Goal: Complete application form

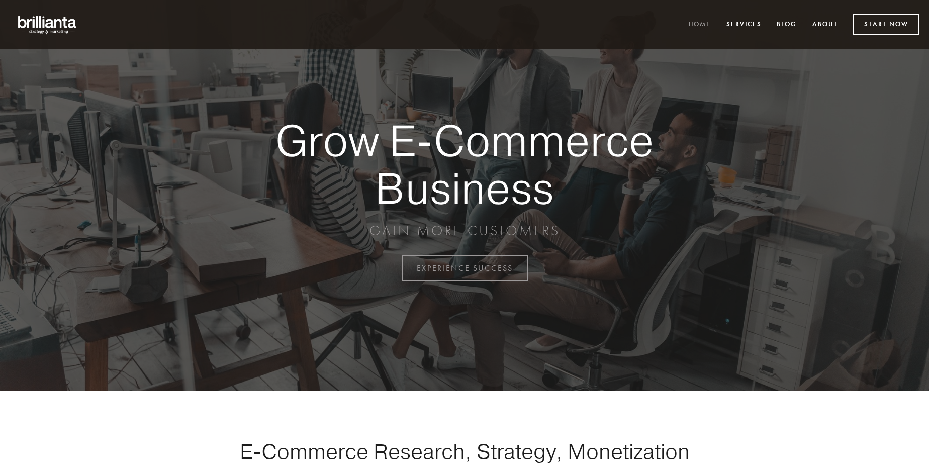
scroll to position [2634, 0]
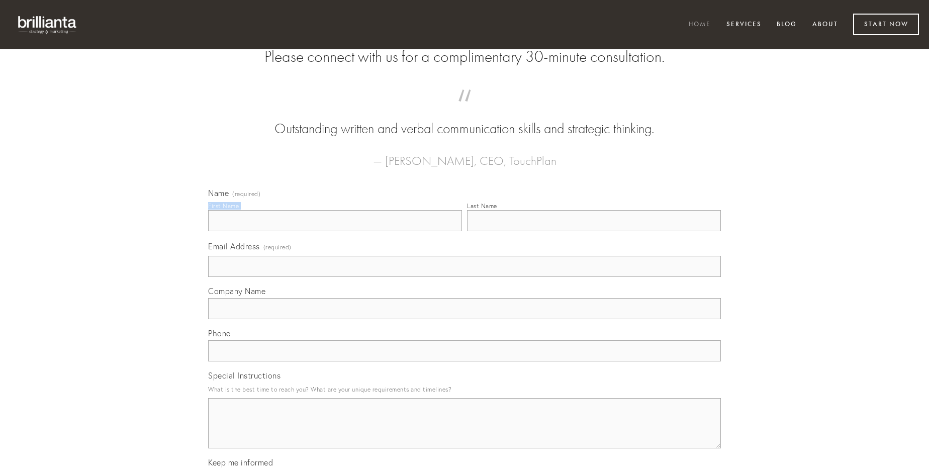
type input "[PERSON_NAME]"
click at [594, 231] on input "Last Name" at bounding box center [594, 220] width 254 height 21
type input "[PERSON_NAME]"
click at [464, 277] on input "Email Address (required)" at bounding box center [464, 266] width 513 height 21
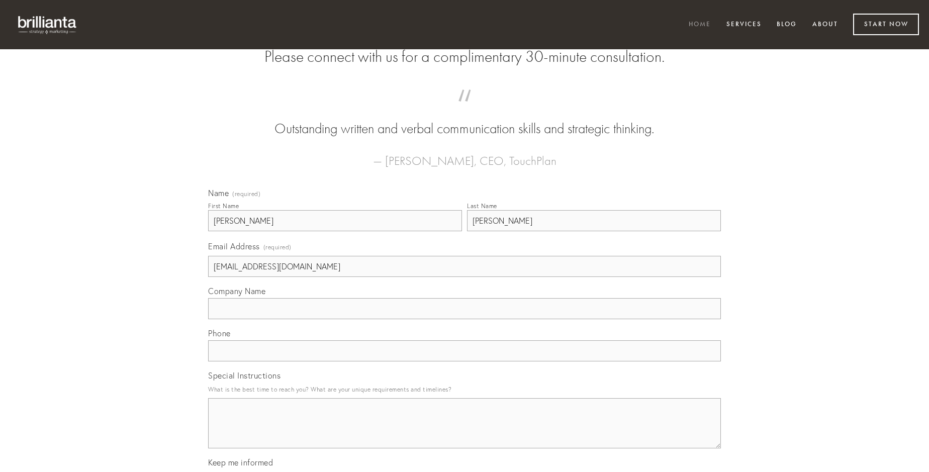
type input "[EMAIL_ADDRESS][DOMAIN_NAME]"
click at [464, 319] on input "Company Name" at bounding box center [464, 308] width 513 height 21
type input "et"
click at [464, 361] on input "text" at bounding box center [464, 350] width 513 height 21
click at [464, 432] on textarea "Special Instructions" at bounding box center [464, 423] width 513 height 50
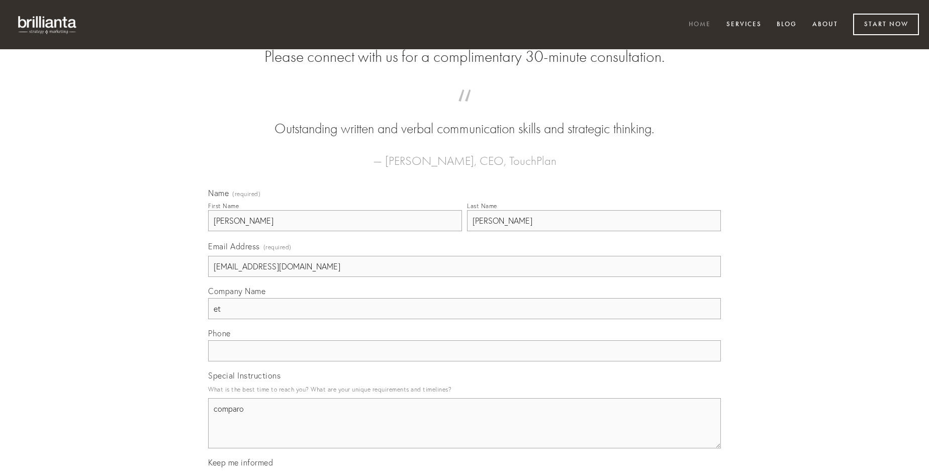
type textarea "comparo"
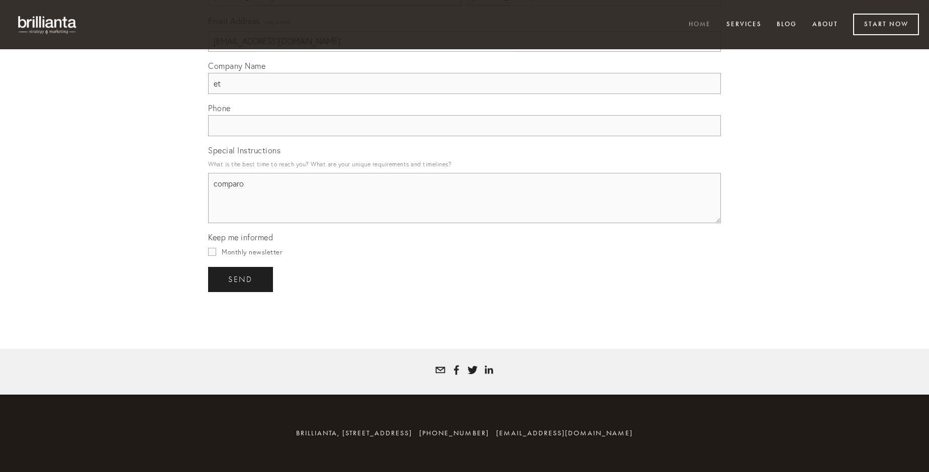
click at [241, 279] on span "send" at bounding box center [240, 279] width 25 height 9
